Goal: Task Accomplishment & Management: Manage account settings

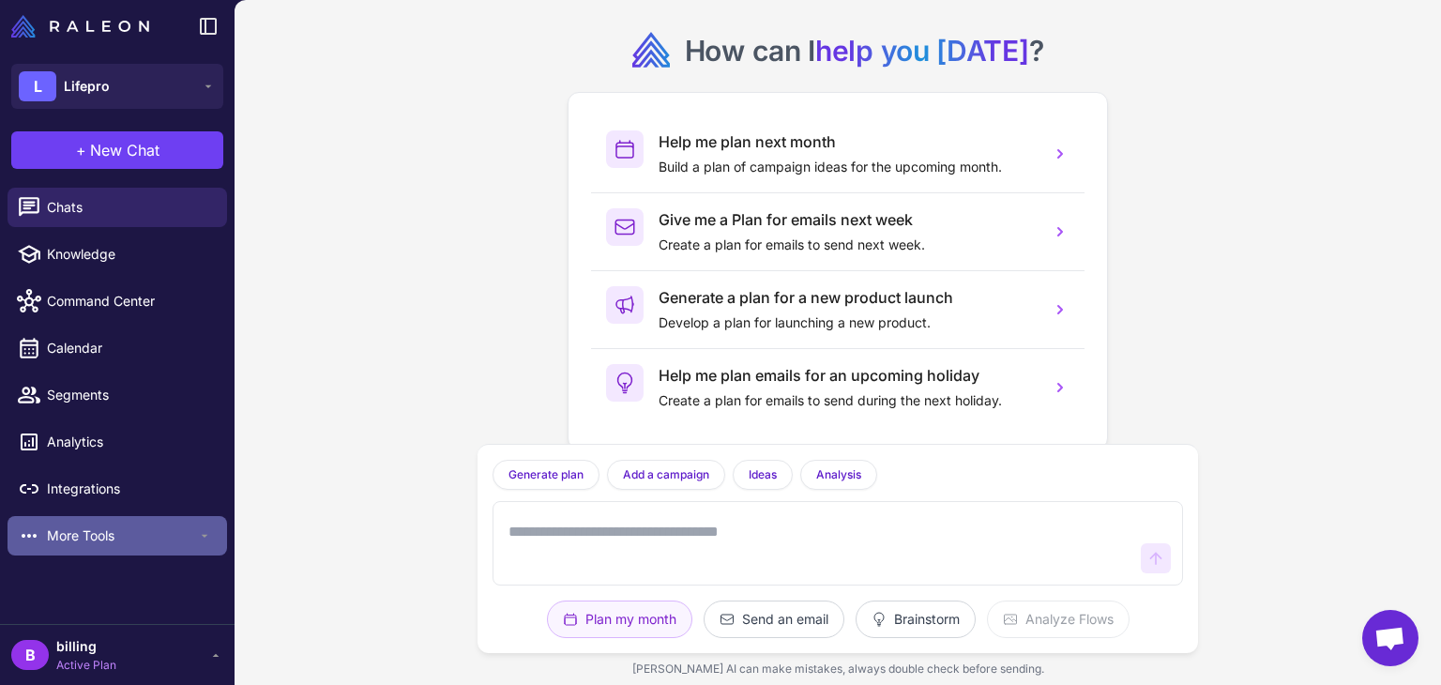
click at [83, 545] on span "More Tools" at bounding box center [122, 535] width 150 height 21
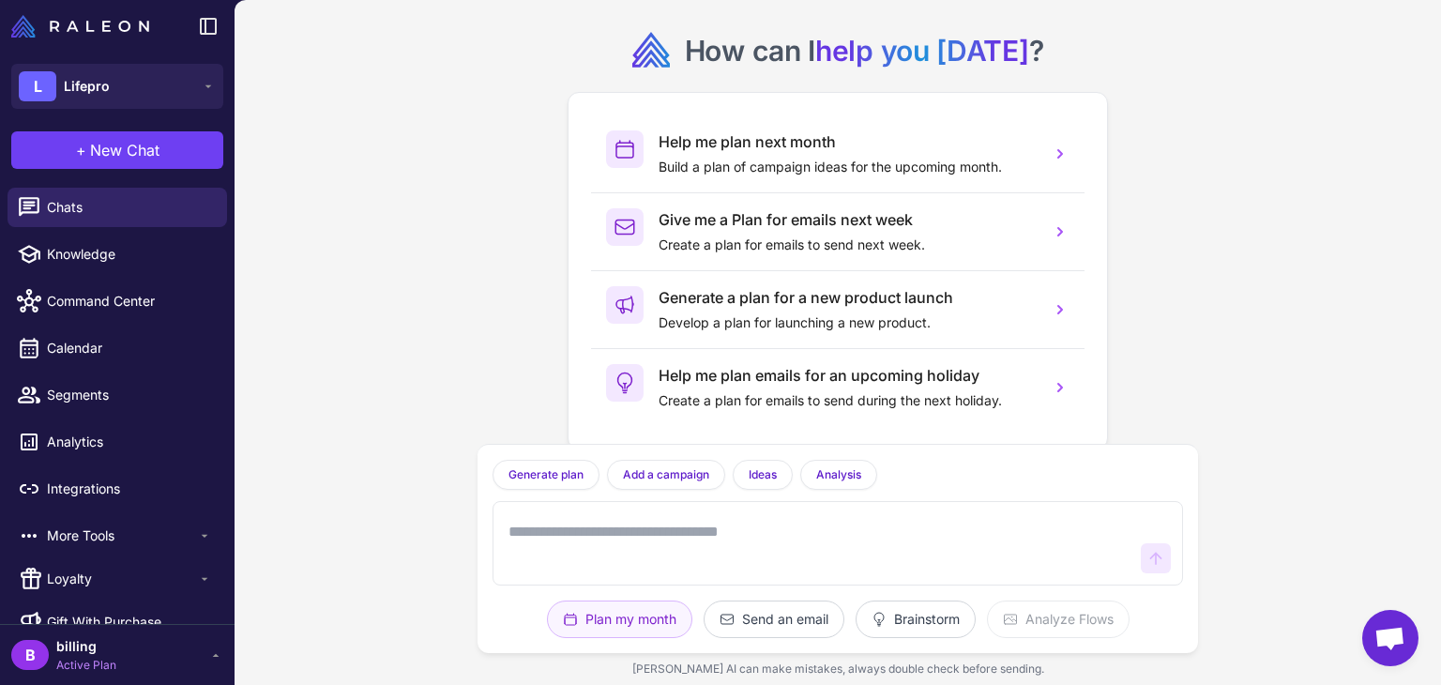
scroll to position [29, 0]
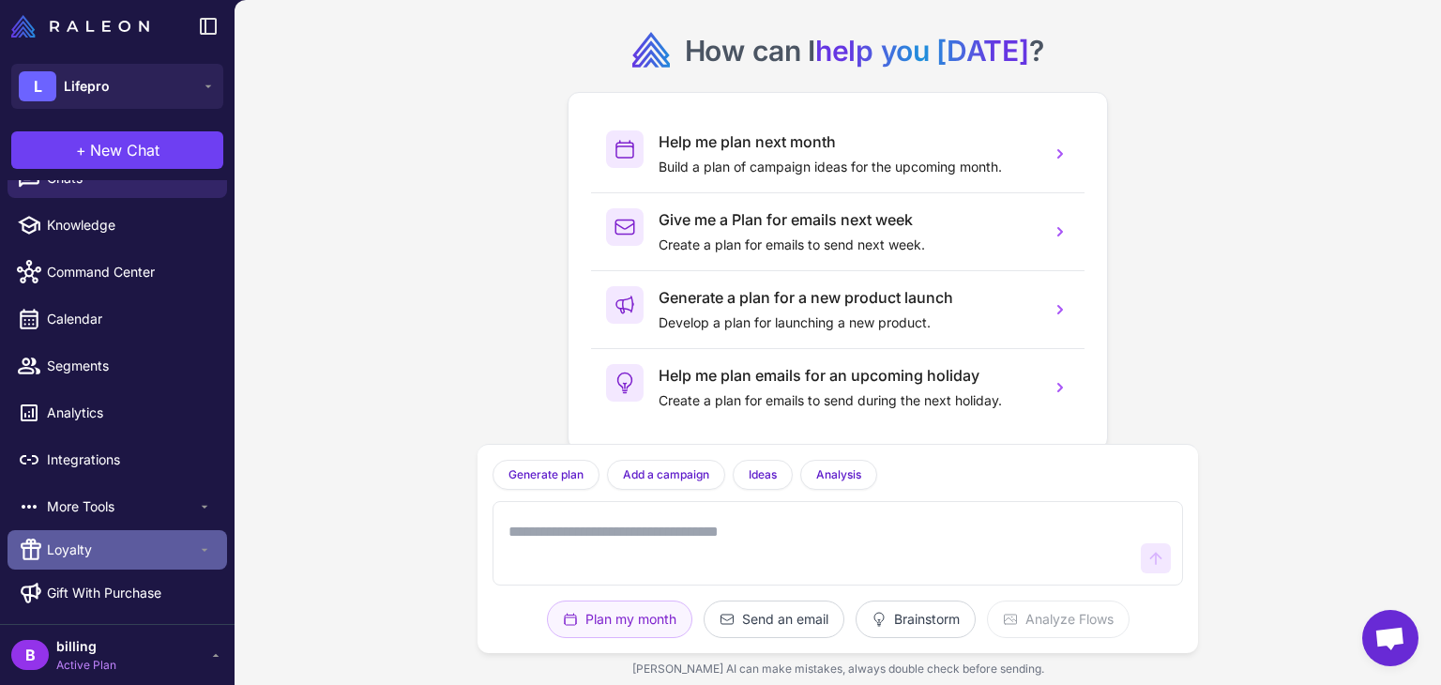
click at [110, 565] on div "Loyalty" at bounding box center [117, 549] width 219 height 39
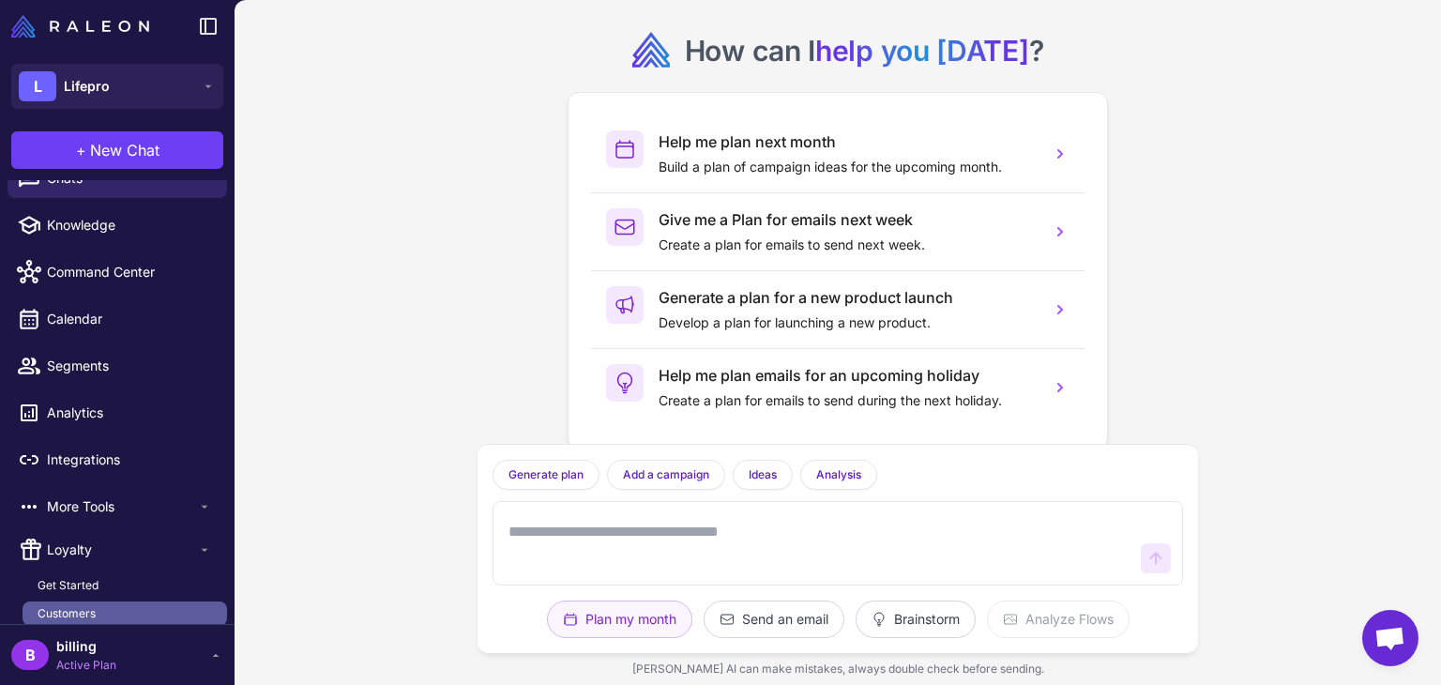
click at [110, 604] on link "Customers" at bounding box center [125, 613] width 204 height 24
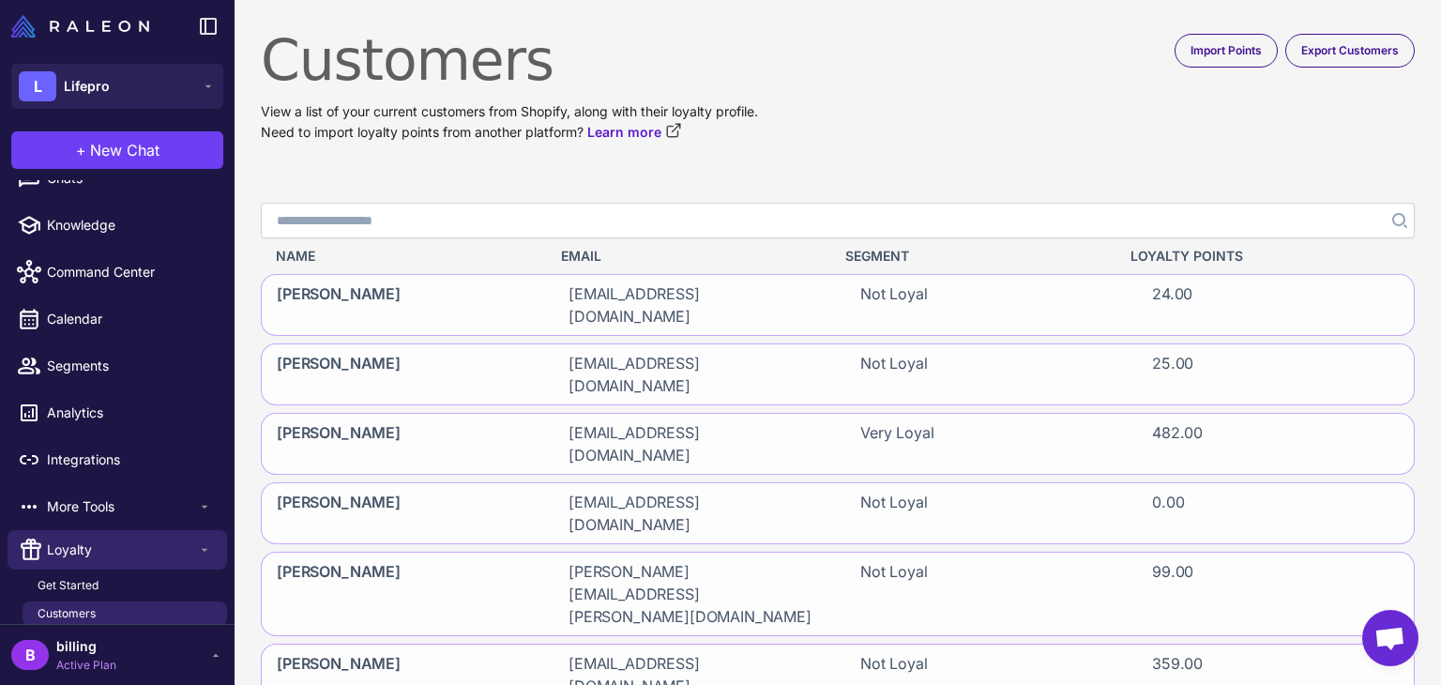
click at [836, 228] on input "Search" at bounding box center [838, 221] width 1154 height 36
paste input "**********"
type input "**********"
click button "Search" at bounding box center [1398, 221] width 34 height 36
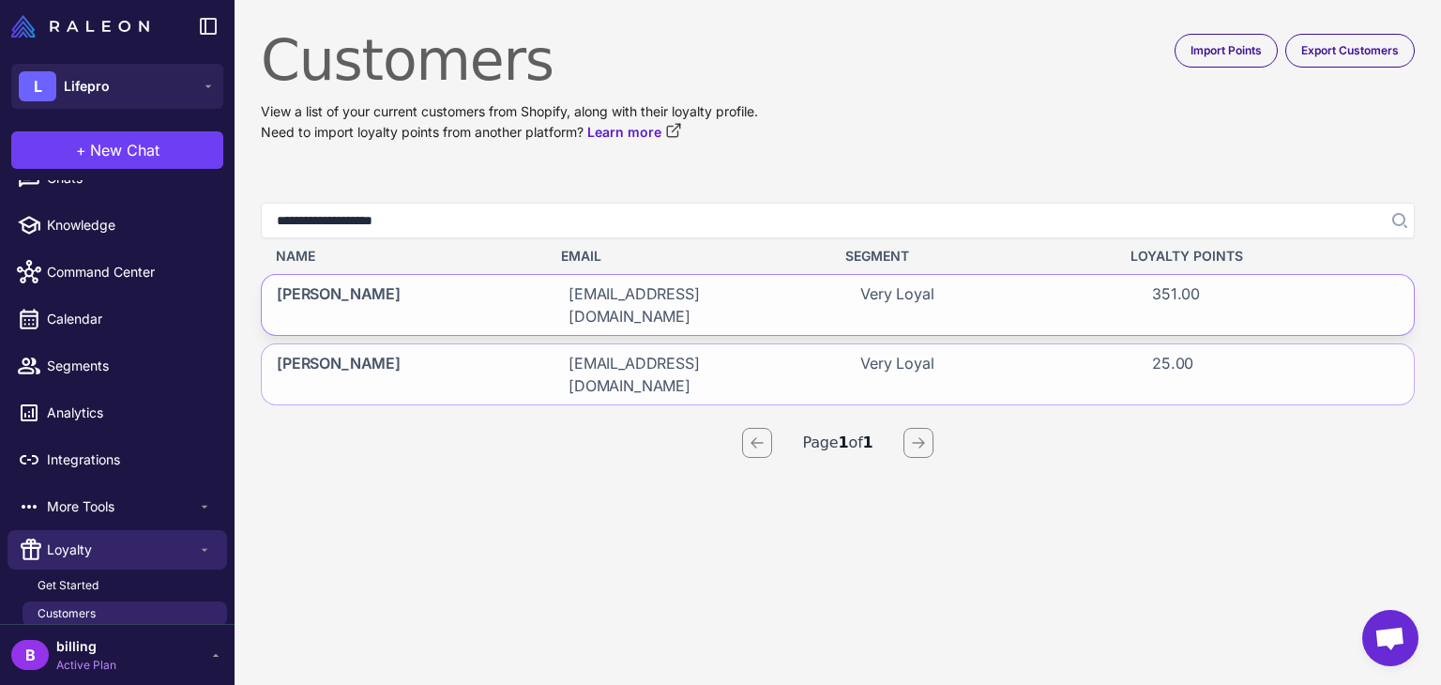
drag, startPoint x: 680, startPoint y: 296, endPoint x: 428, endPoint y: 297, distance: 252.3
click at [428, 297] on div "Heidi Engel" at bounding box center [400, 305] width 277 height 60
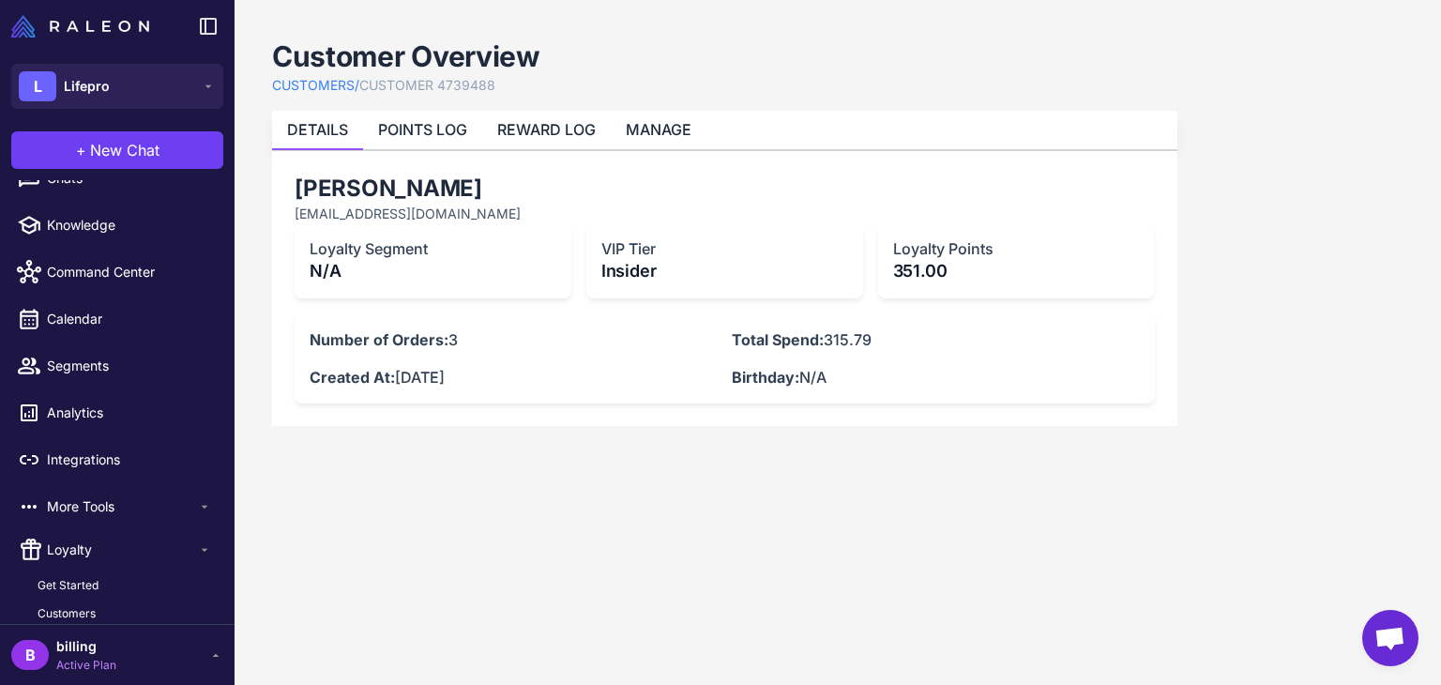
click at [1440, 350] on content "Customer Overview CUSTOMERS / CUSTOMER 4739488 DETAILS POINTS LOG REWARD LOG MA…" at bounding box center [837, 342] width 1206 height 685
drag, startPoint x: 1440, startPoint y: 350, endPoint x: 1440, endPoint y: 455, distance: 105.0
click at [1440, 455] on content "Customer Overview CUSTOMERS / CUSTOMER 4739488 DETAILS POINTS LOG REWARD LOG MA…" at bounding box center [837, 342] width 1206 height 685
click at [460, 128] on link "POINTS LOG" at bounding box center [422, 129] width 89 height 19
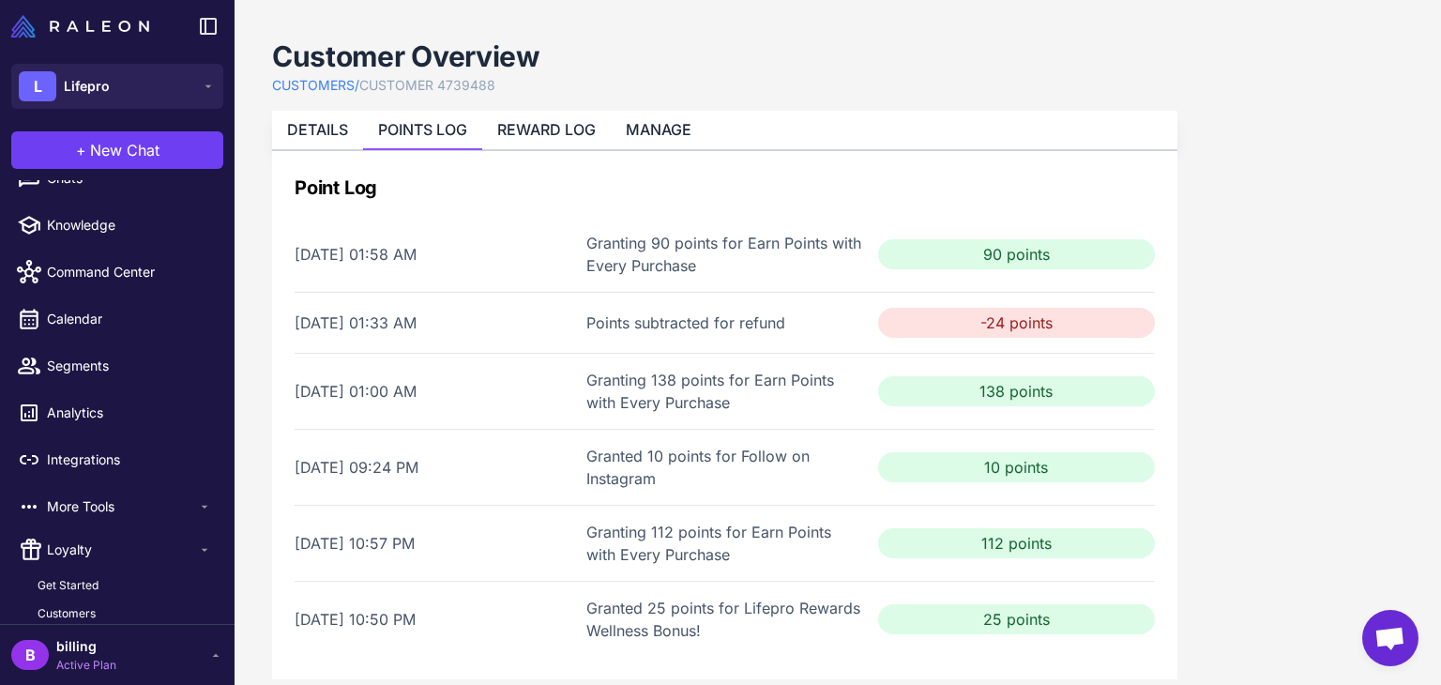
click at [257, 553] on content "Customer Overview CUSTOMERS / CUSTOMER 4739488 DETAILS POINTS LOG REWARD LOG MA…" at bounding box center [837, 342] width 1206 height 685
click at [717, 322] on div "Points subtracted for refund" at bounding box center [724, 322] width 277 height 23
click at [239, 311] on content "Customer Overview CUSTOMERS / CUSTOMER 4739488 DETAILS POINTS LOG REWARD LOG MA…" at bounding box center [837, 342] width 1206 height 685
click at [556, 132] on link "REWARD LOG" at bounding box center [546, 129] width 98 height 19
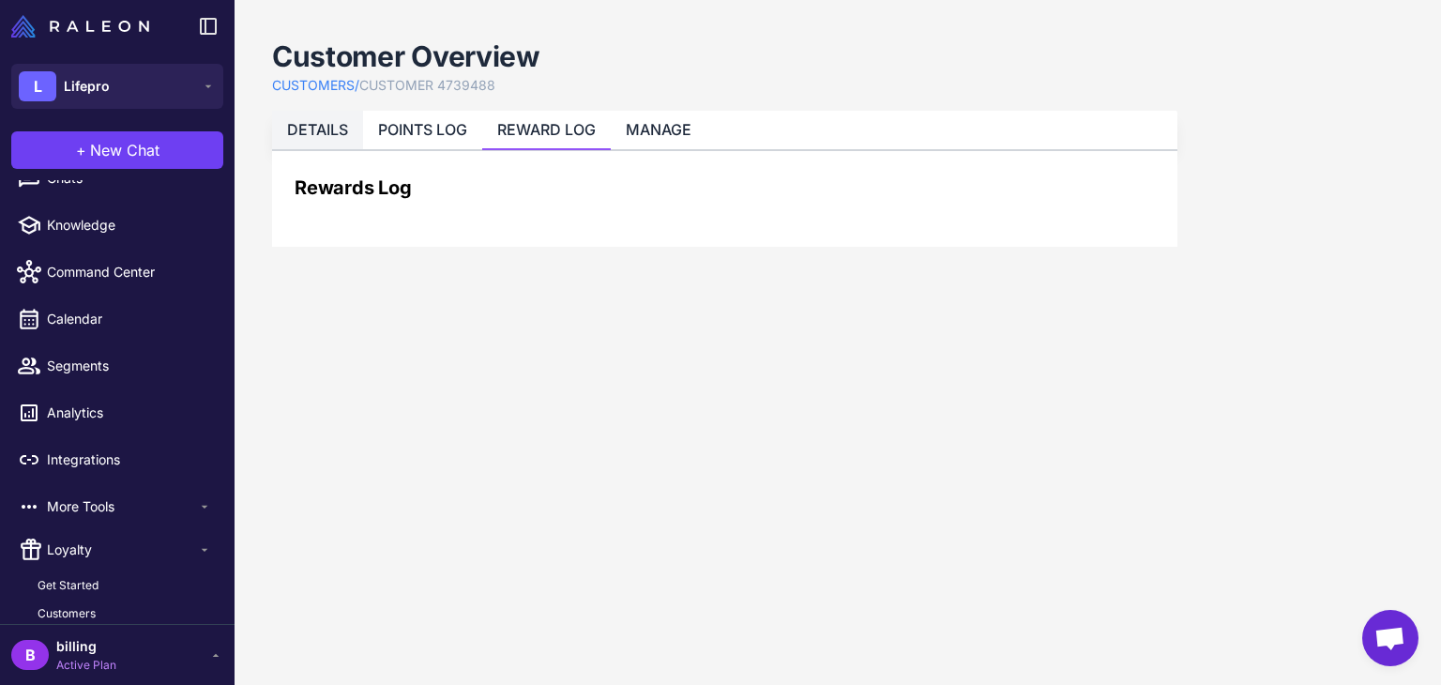
click at [320, 138] on link "DETAILS" at bounding box center [317, 129] width 61 height 19
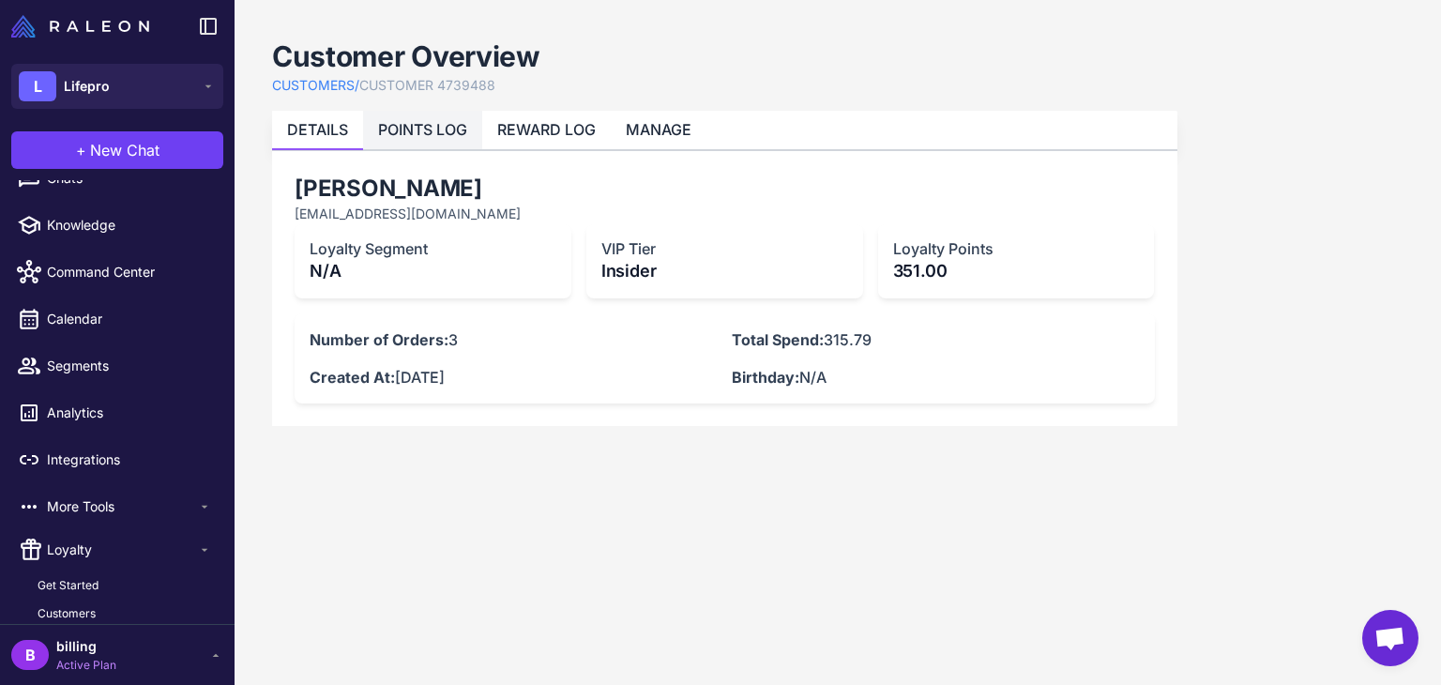
click at [424, 135] on link "POINTS LOG" at bounding box center [422, 129] width 89 height 19
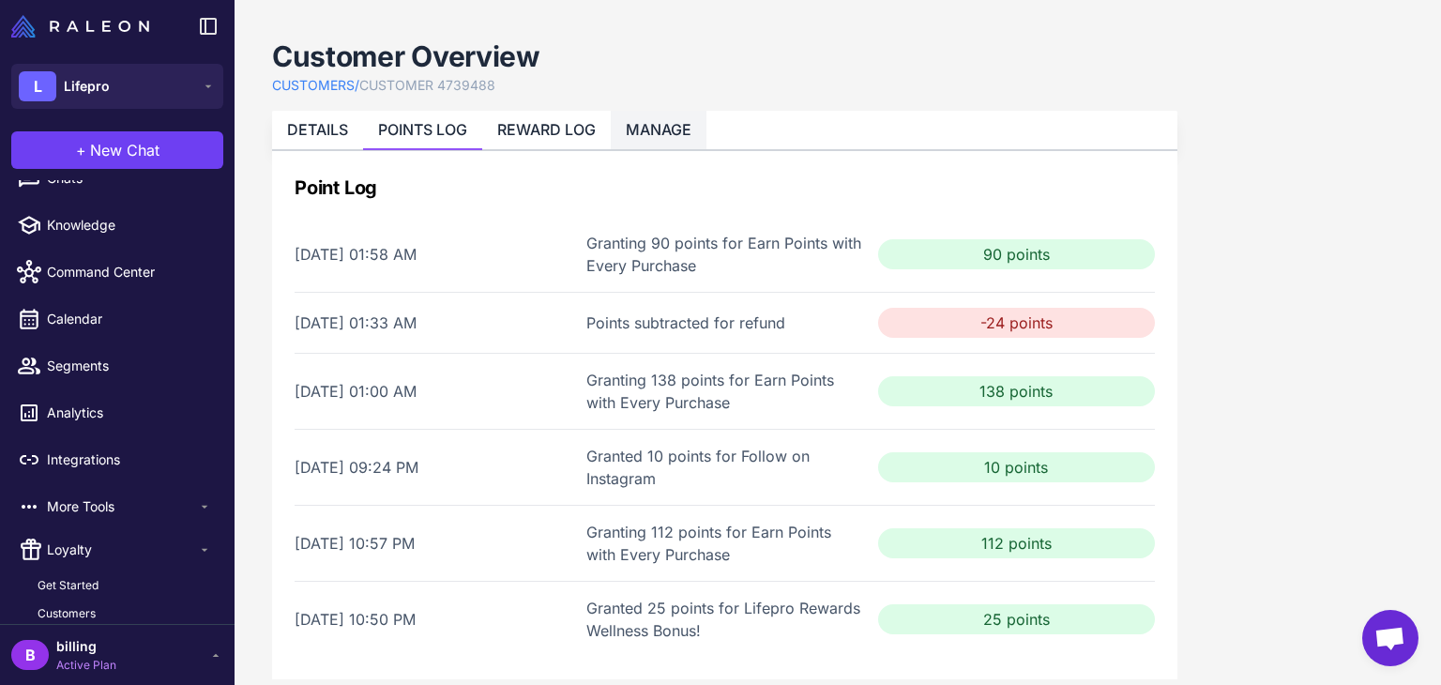
click at [642, 128] on link "MANAGE" at bounding box center [659, 129] width 66 height 19
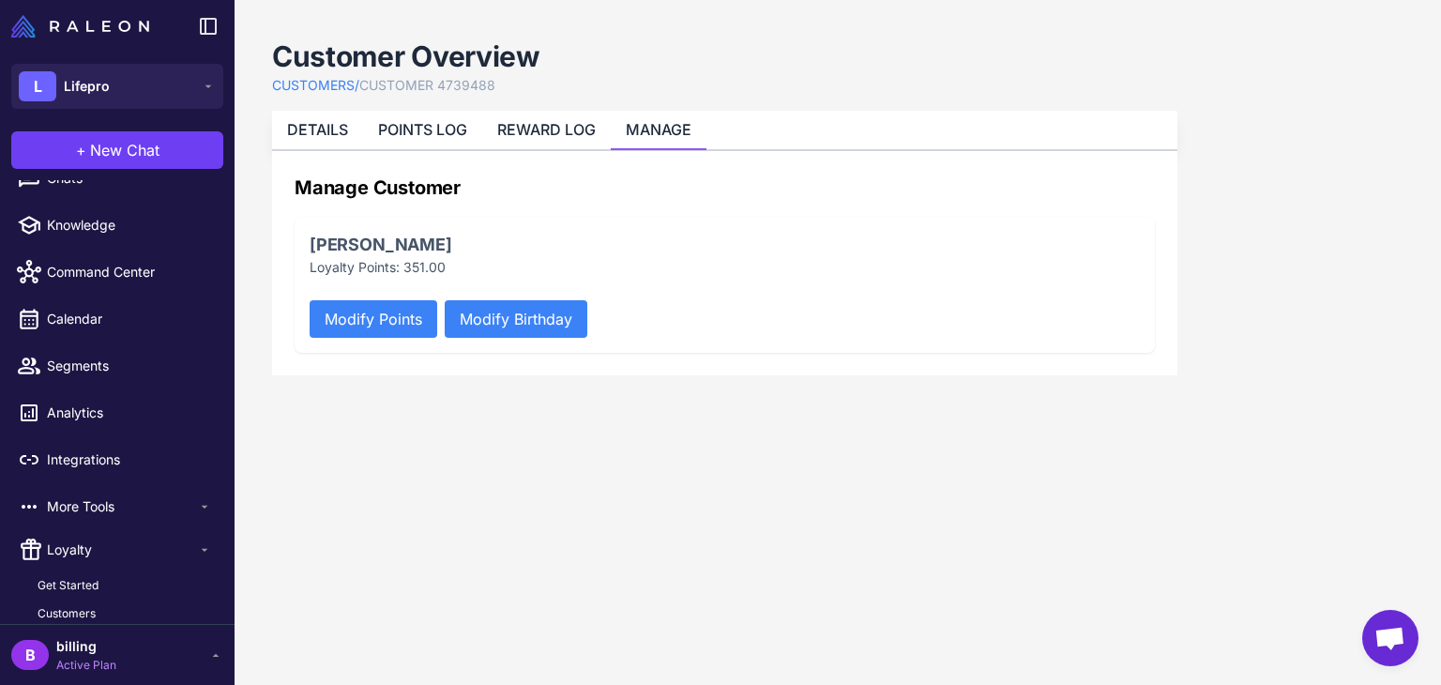
click at [377, 326] on button "Modify Points" at bounding box center [374, 319] width 128 height 38
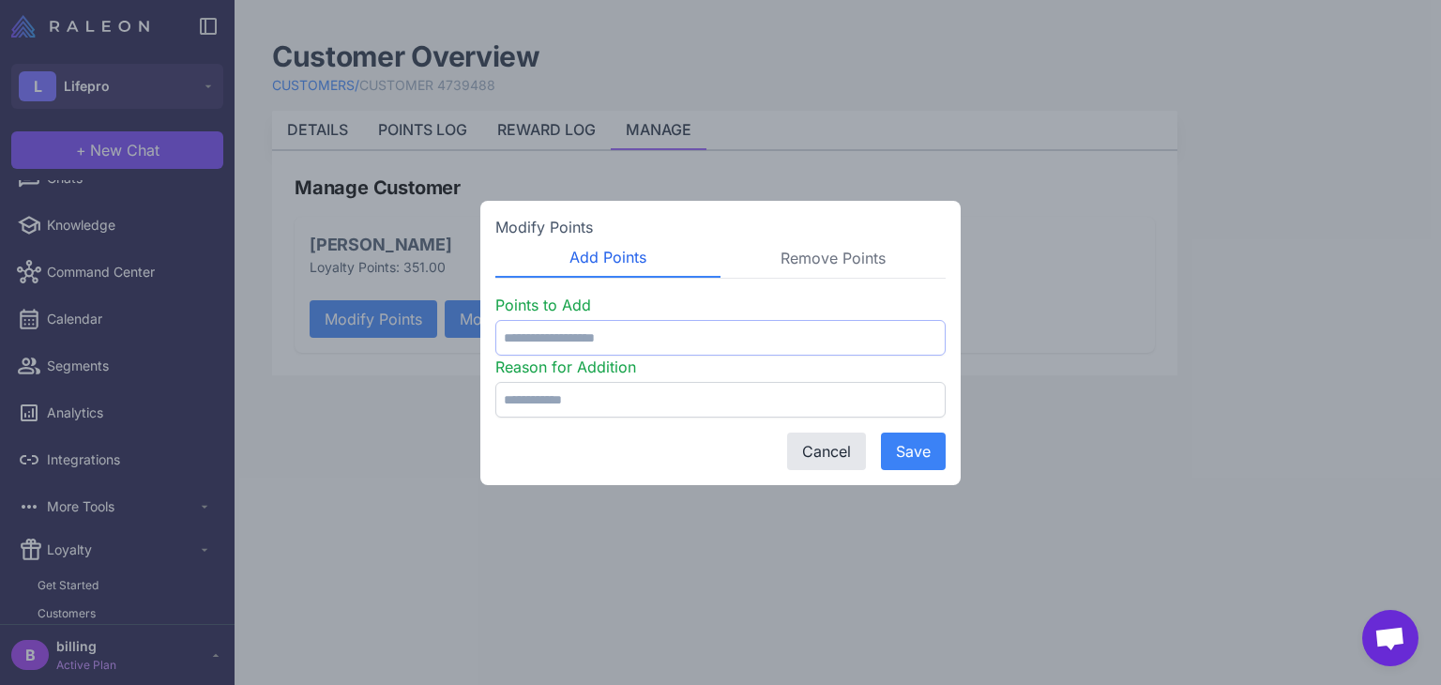
click at [668, 332] on input "number" at bounding box center [720, 338] width 450 height 36
type input "**"
paste input "******"
click at [677, 392] on input "******" at bounding box center [720, 400] width 450 height 36
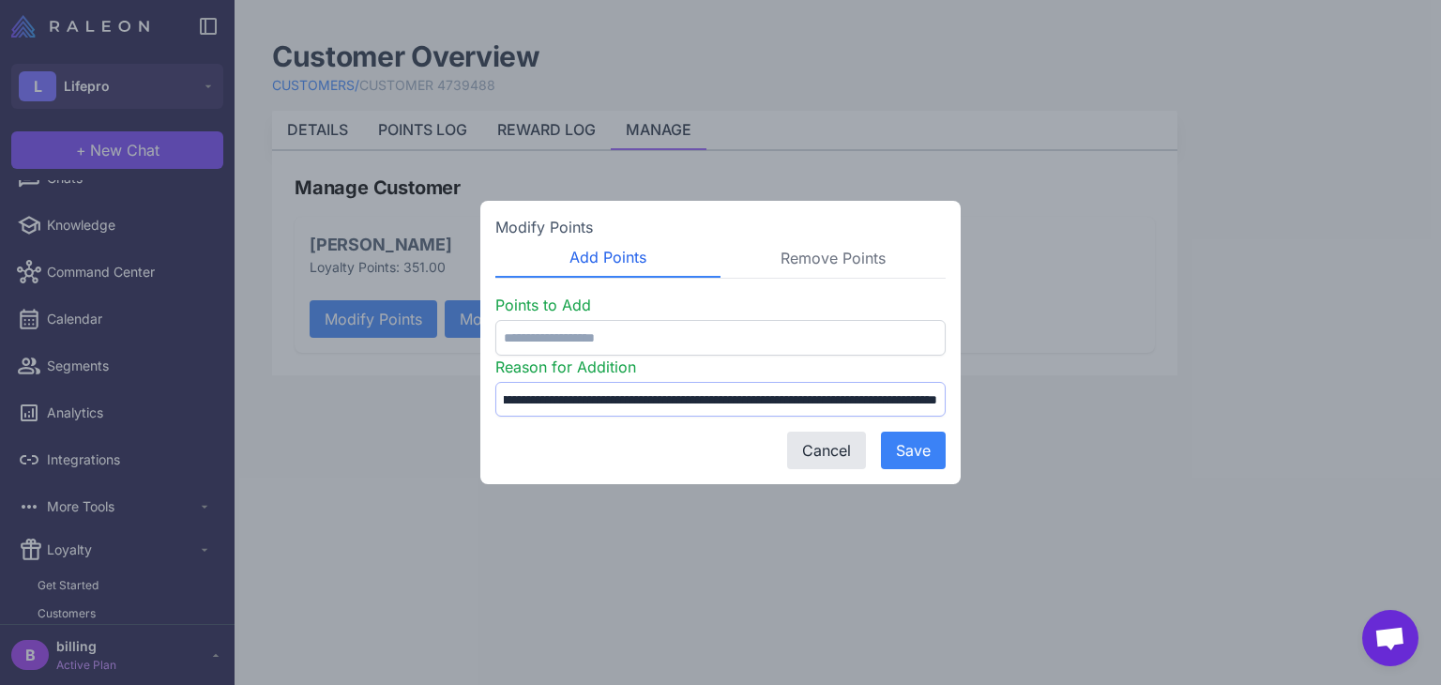
scroll to position [0, 296]
type input "**********"
click at [898, 446] on button "Save" at bounding box center [913, 450] width 65 height 38
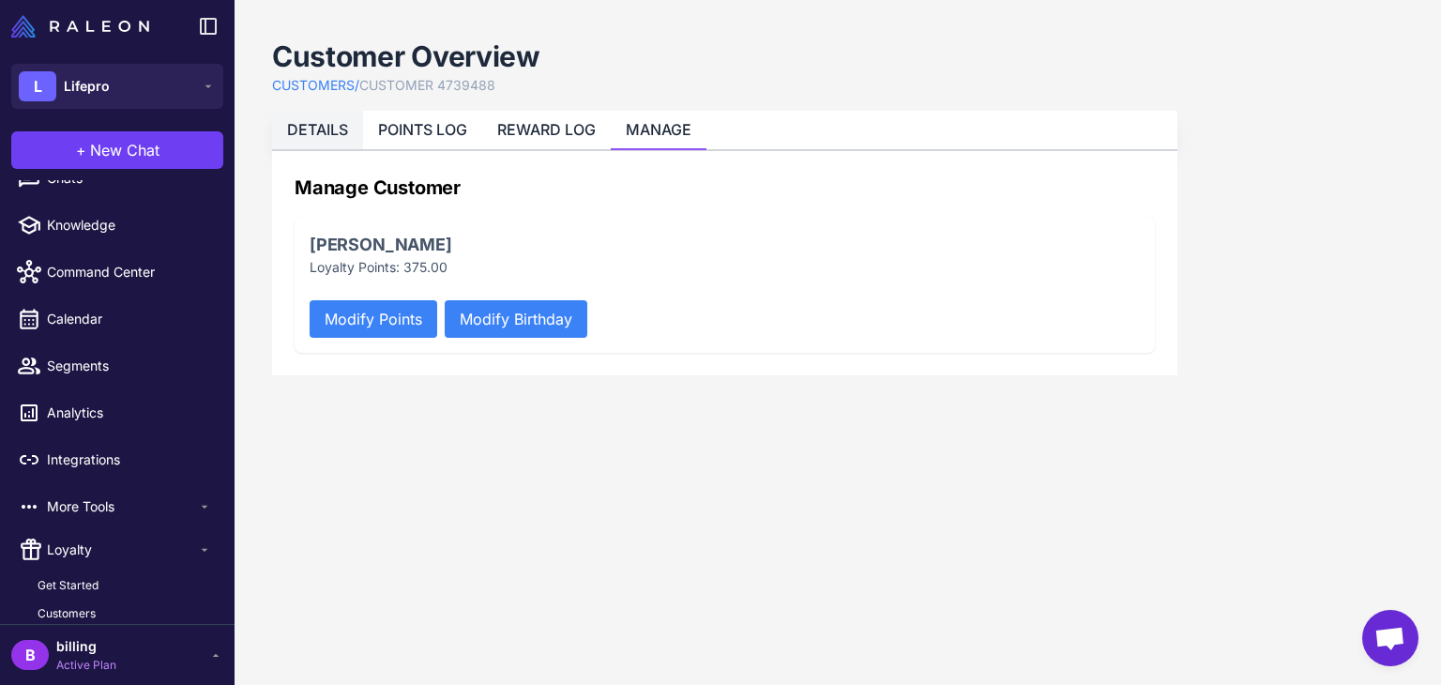
click at [319, 132] on link "DETAILS" at bounding box center [317, 129] width 61 height 19
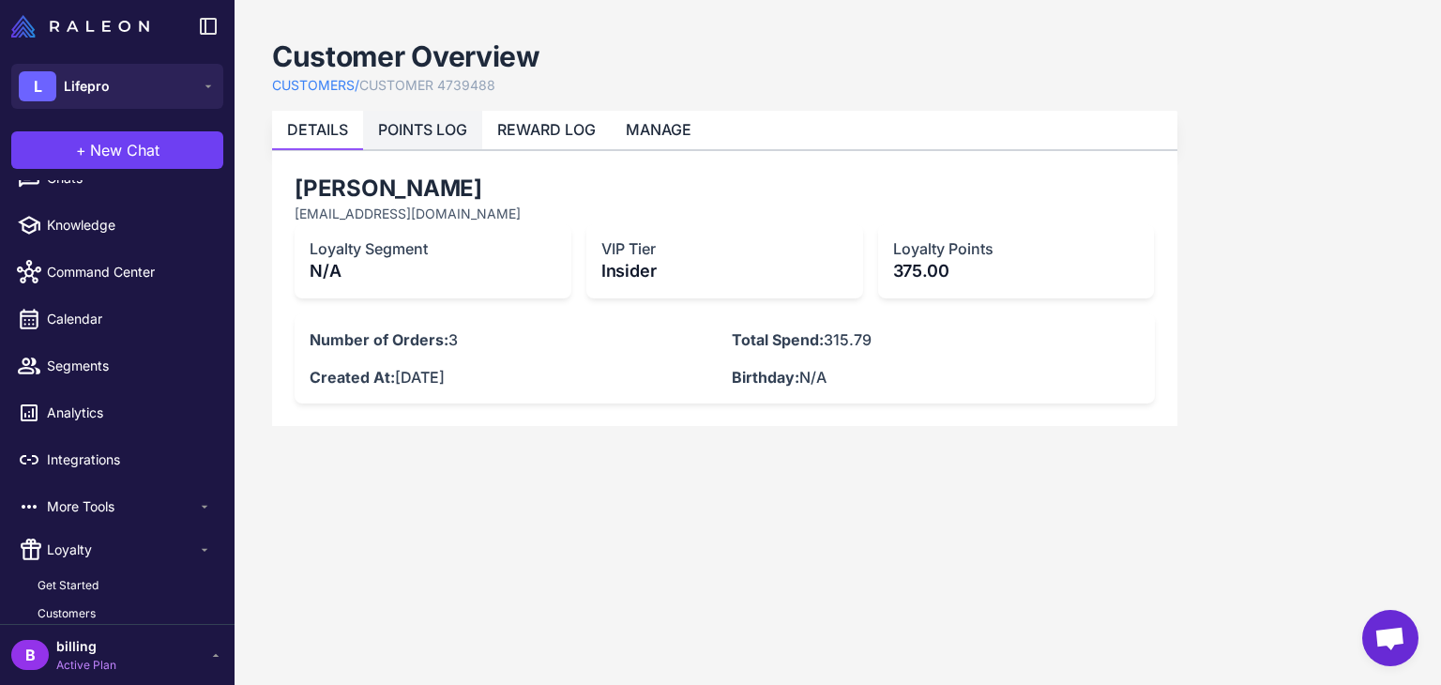
click at [441, 132] on link "POINTS LOG" at bounding box center [422, 129] width 89 height 19
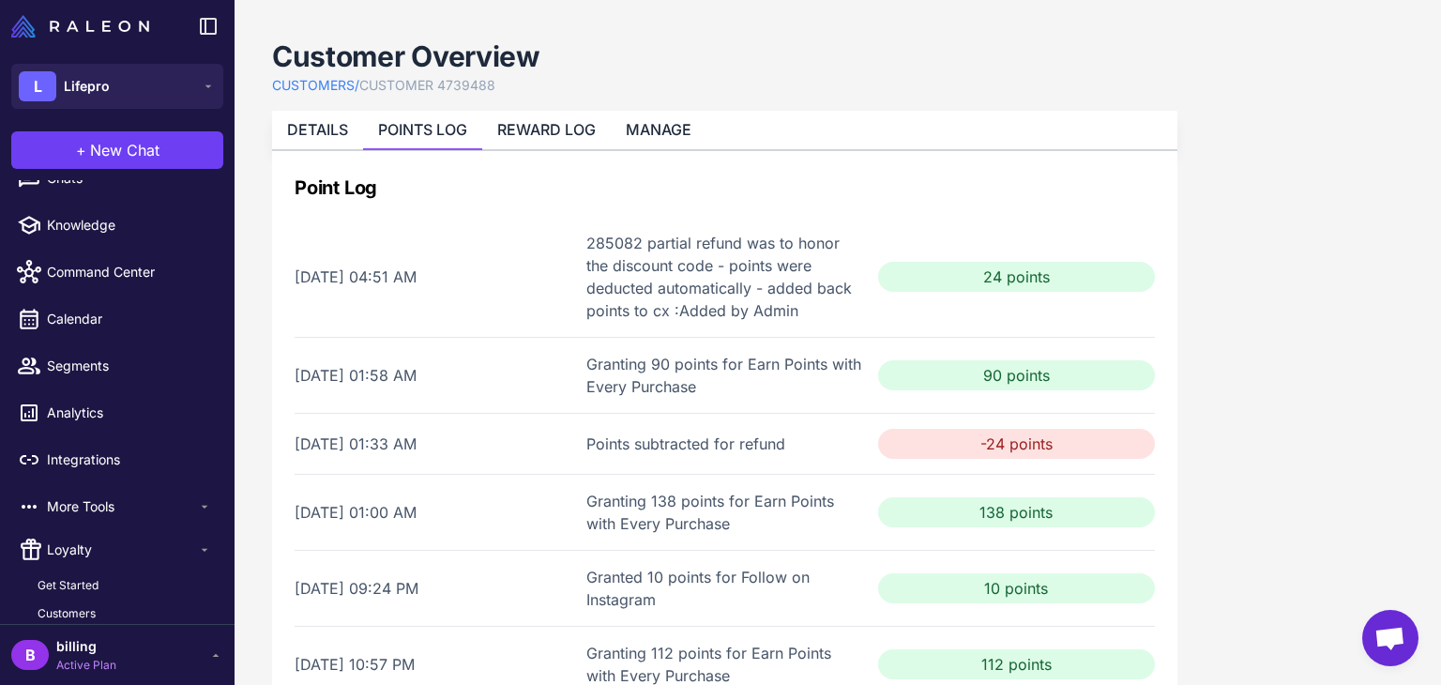
click at [258, 455] on content "Customer Overview CUSTOMERS / CUSTOMER 4739488 DETAILS POINTS LOG REWARD LOG MA…" at bounding box center [837, 342] width 1206 height 685
